Goal: Information Seeking & Learning: Learn about a topic

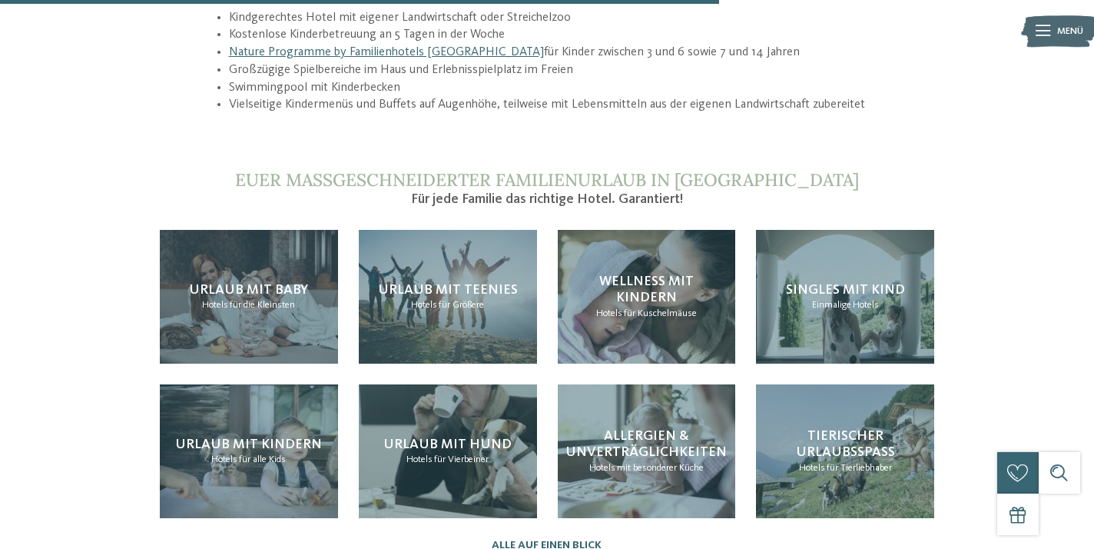
scroll to position [1424, 0]
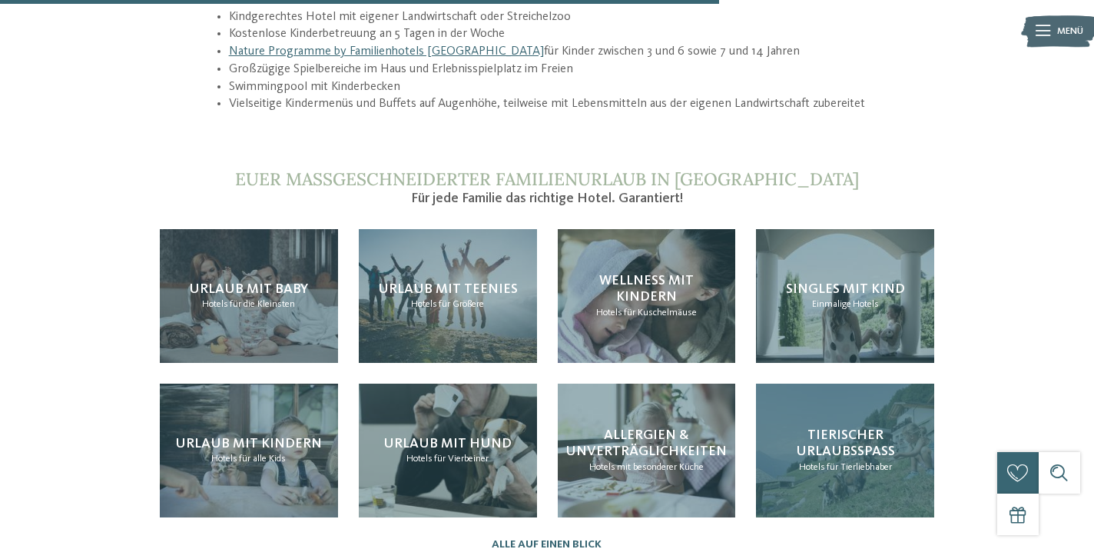
click at [844, 444] on span "Tierischer Urlaubsspaß" at bounding box center [845, 443] width 99 height 31
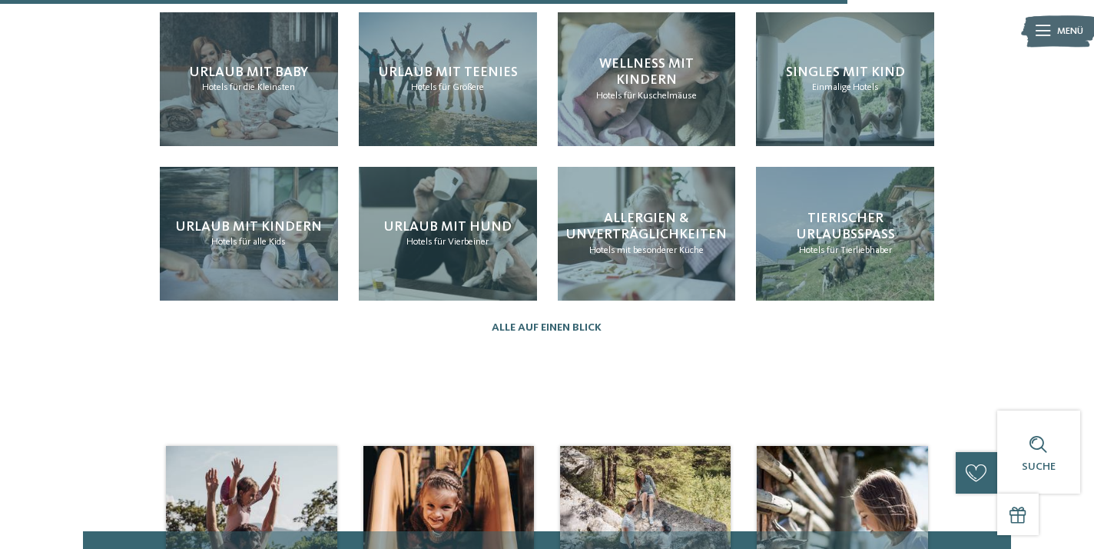
scroll to position [1679, 0]
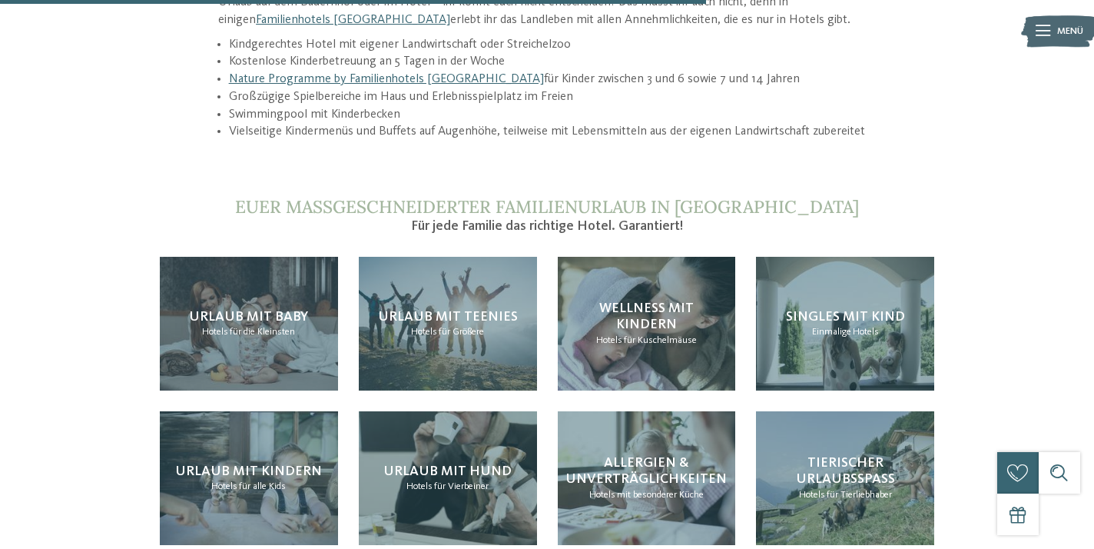
scroll to position [1399, 0]
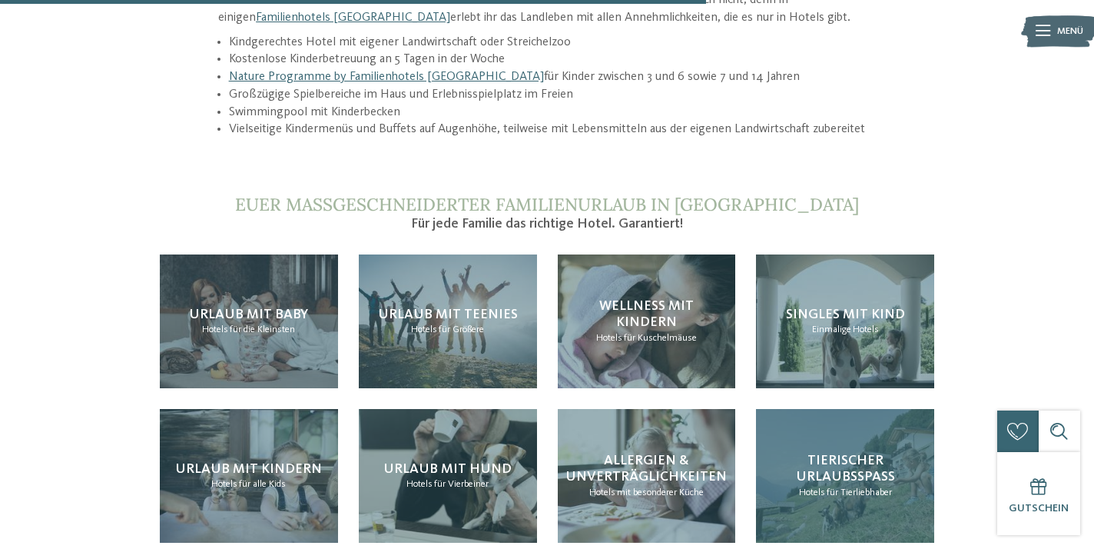
click at [822, 469] on span "Tierischer Urlaubsspaß" at bounding box center [845, 468] width 99 height 31
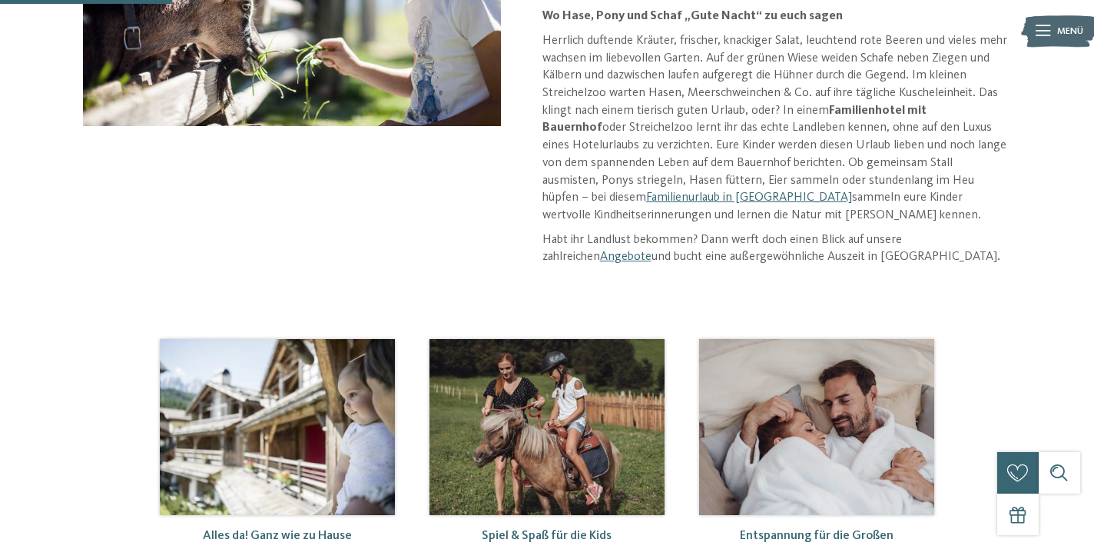
scroll to position [341, 0]
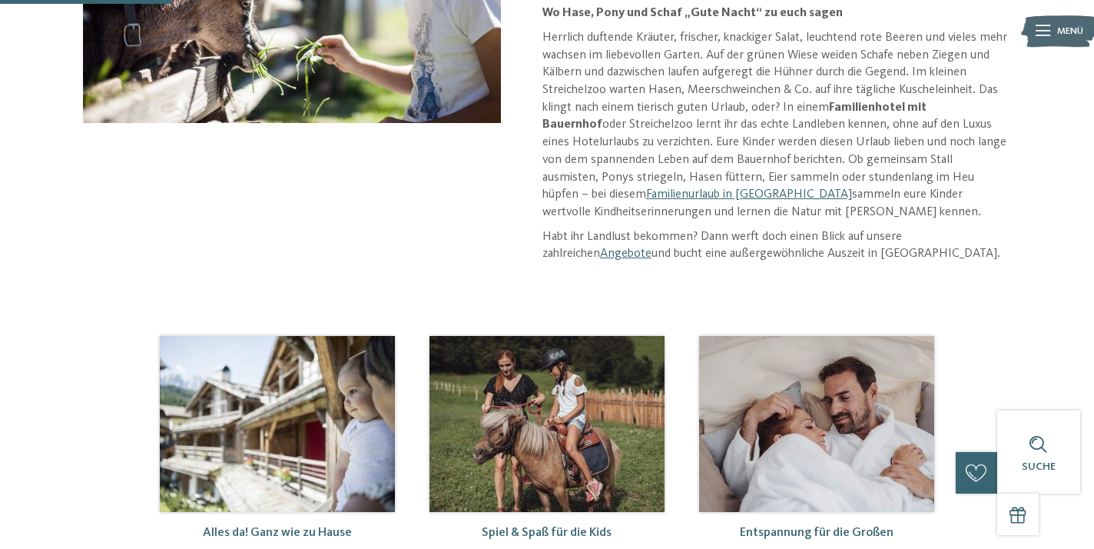
click at [1041, 27] on icon at bounding box center [1043, 30] width 15 height 11
